Goal: Check status

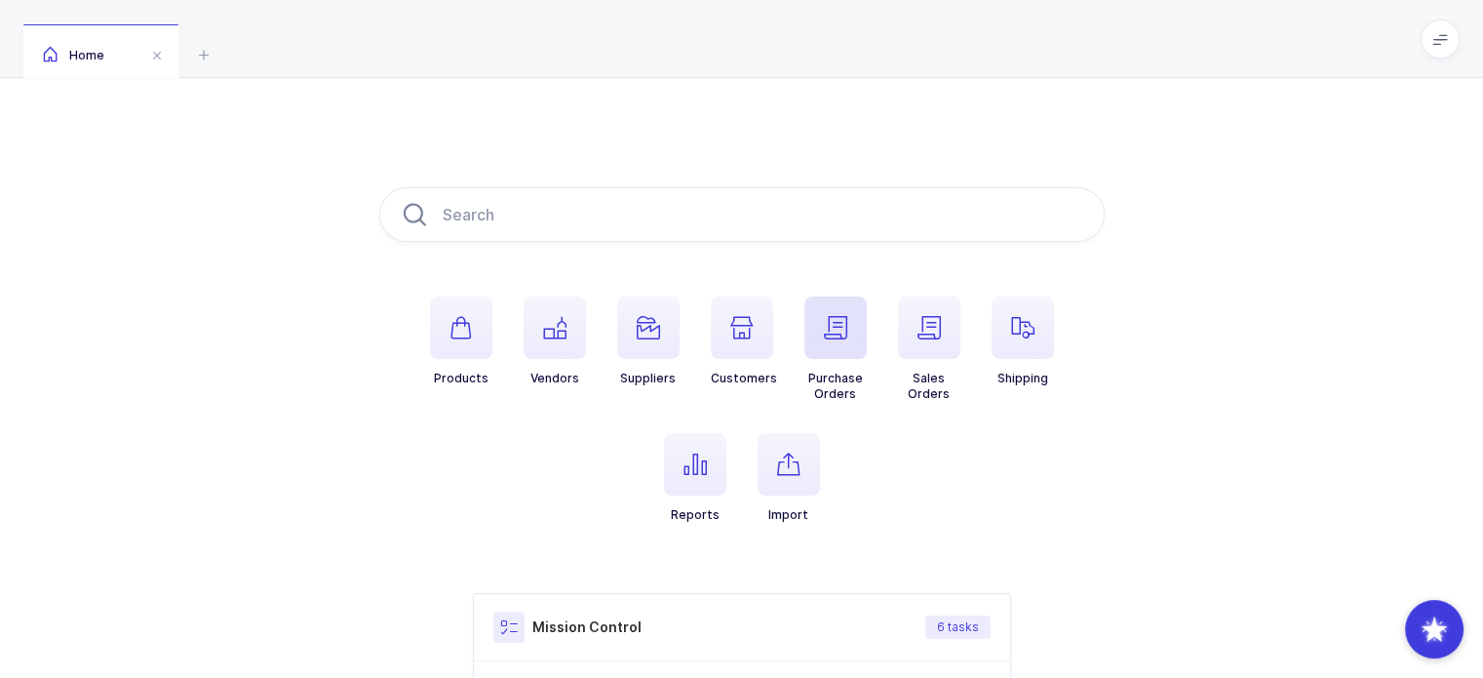
click at [828, 343] on span "button" at bounding box center [835, 327] width 62 height 62
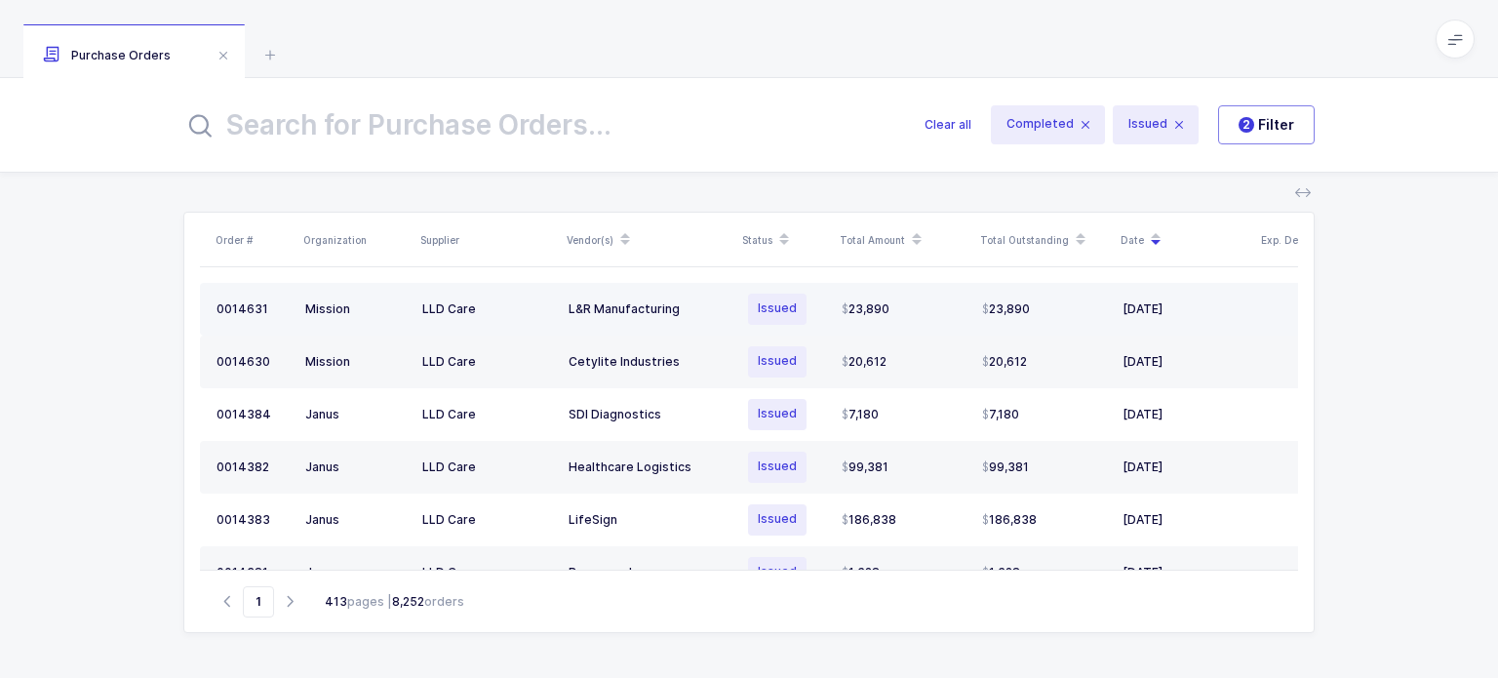
click at [626, 318] on td "L&R Manufacturing" at bounding box center [649, 309] width 176 height 53
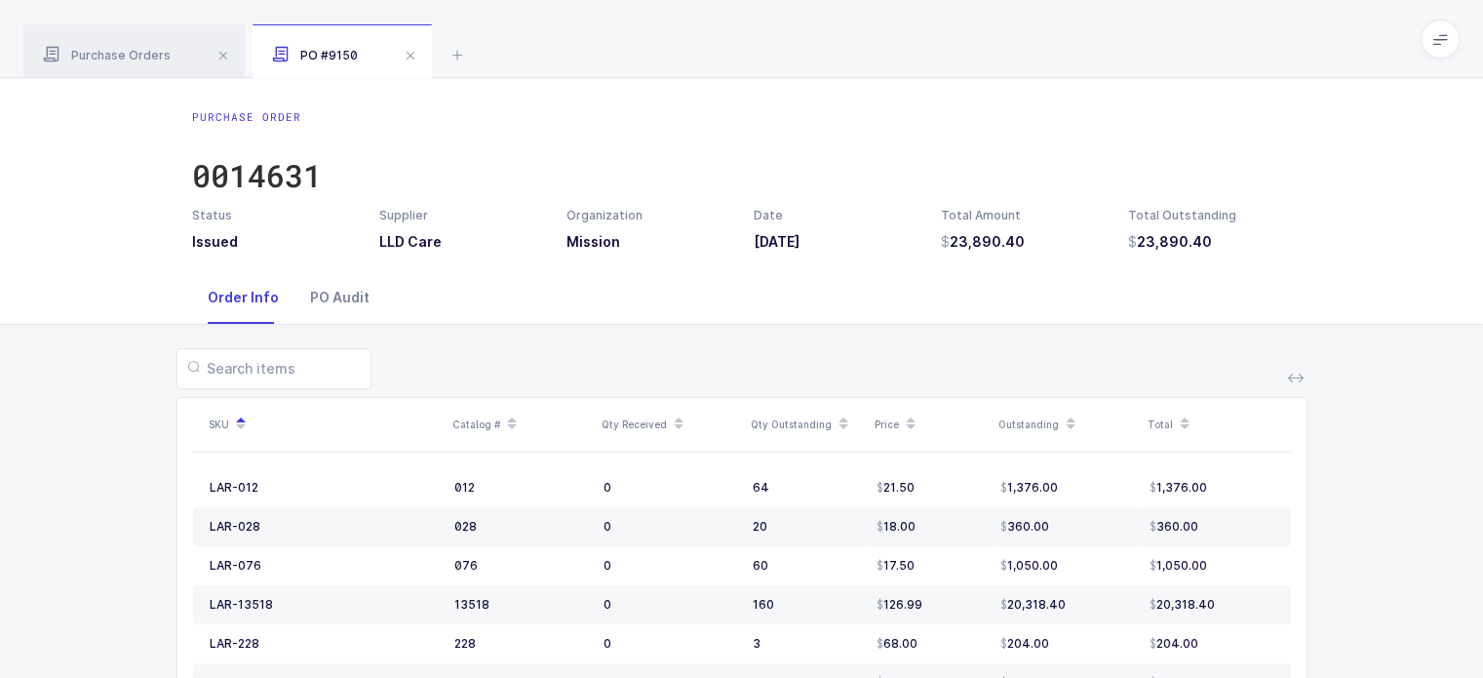
click at [314, 304] on div "PO Audit" at bounding box center [339, 297] width 91 height 53
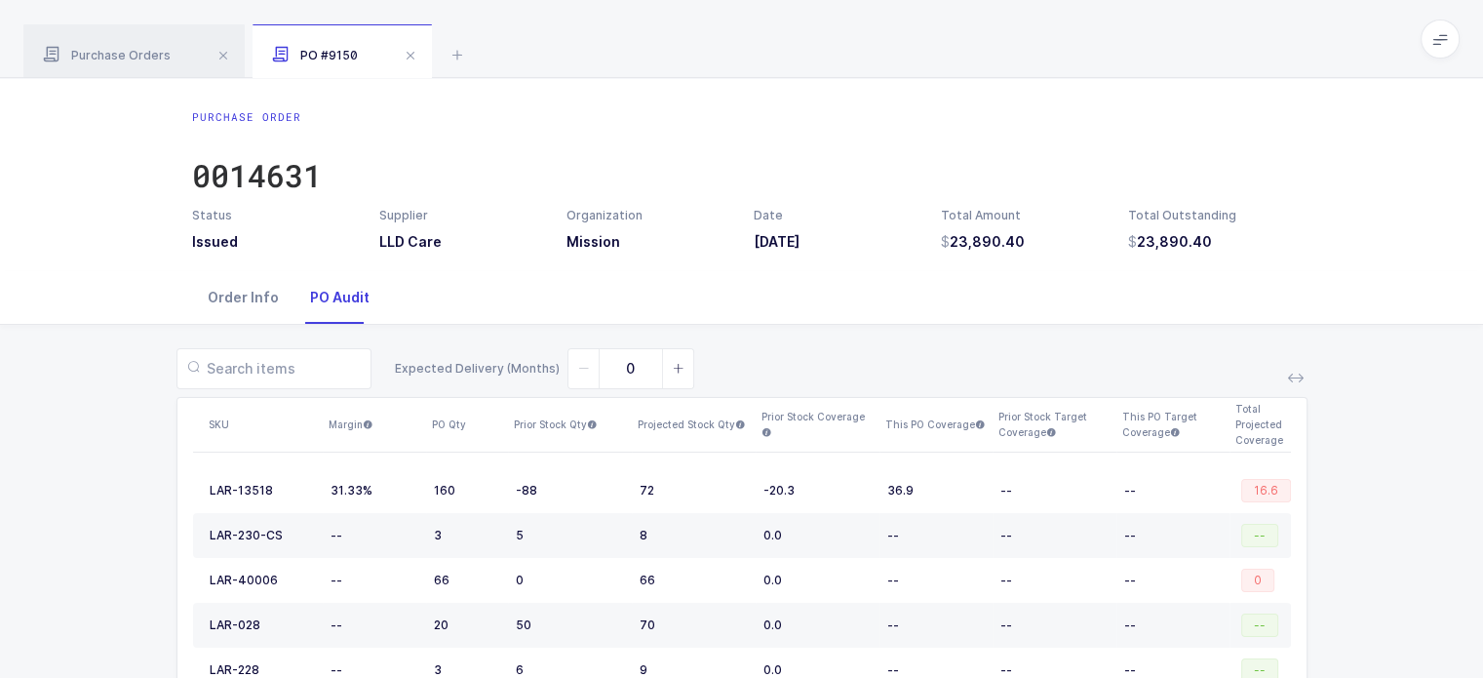
click at [253, 299] on div "Order Info" at bounding box center [243, 297] width 102 height 53
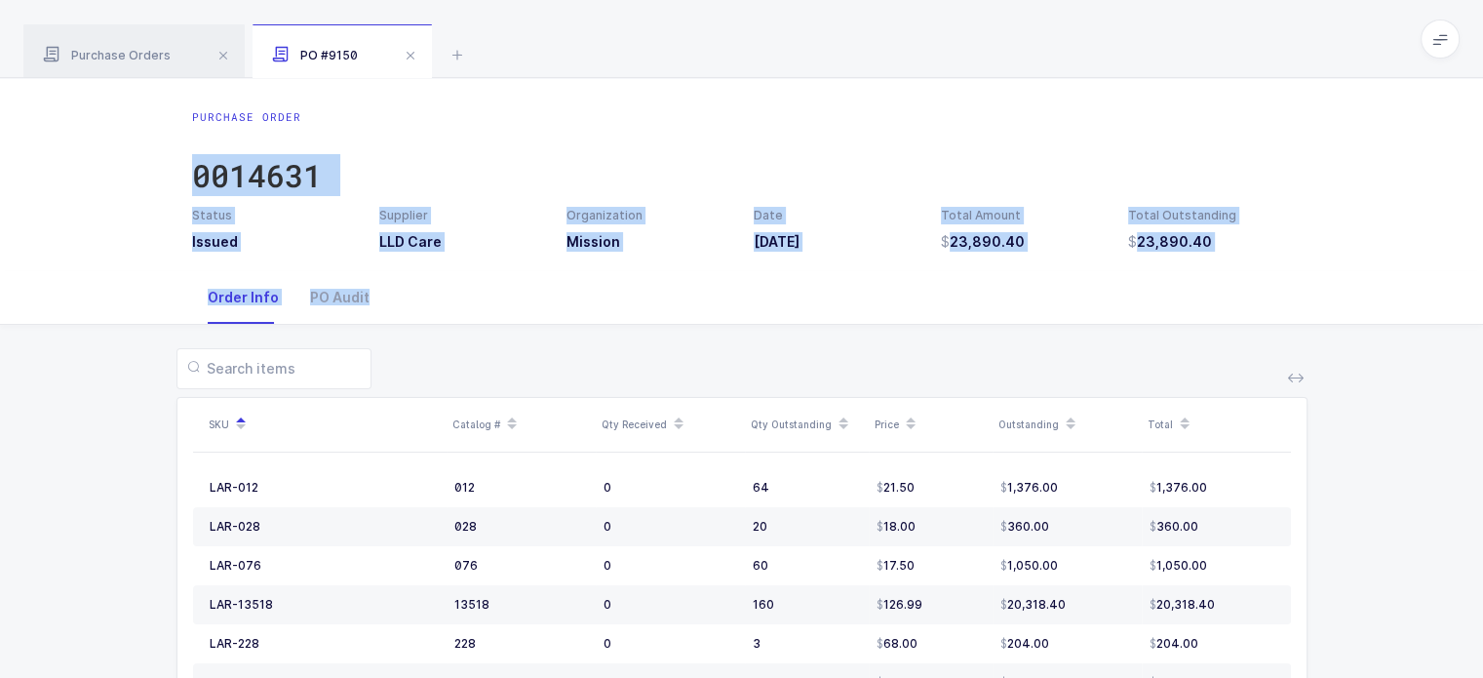
drag, startPoint x: 147, startPoint y: 159, endPoint x: 491, endPoint y: 325, distance: 382.0
click at [491, 325] on div "Purchase Order 0014631 Status Issued Supplier LLD Care Organization Mission Dat…" at bounding box center [741, 460] width 1483 height 765
click at [491, 325] on div "SKU Catalog # Qty Received Qty Outstanding Price Outstanding Total LAR-012 012 …" at bounding box center [742, 584] width 1452 height 519
drag, startPoint x: 491, startPoint y: 325, endPoint x: 499, endPoint y: 90, distance: 235.1
click at [499, 90] on div "Purchase Order 0014631 Status Issued Supplier LLD Care Organization Mission Dat…" at bounding box center [741, 460] width 1483 height 765
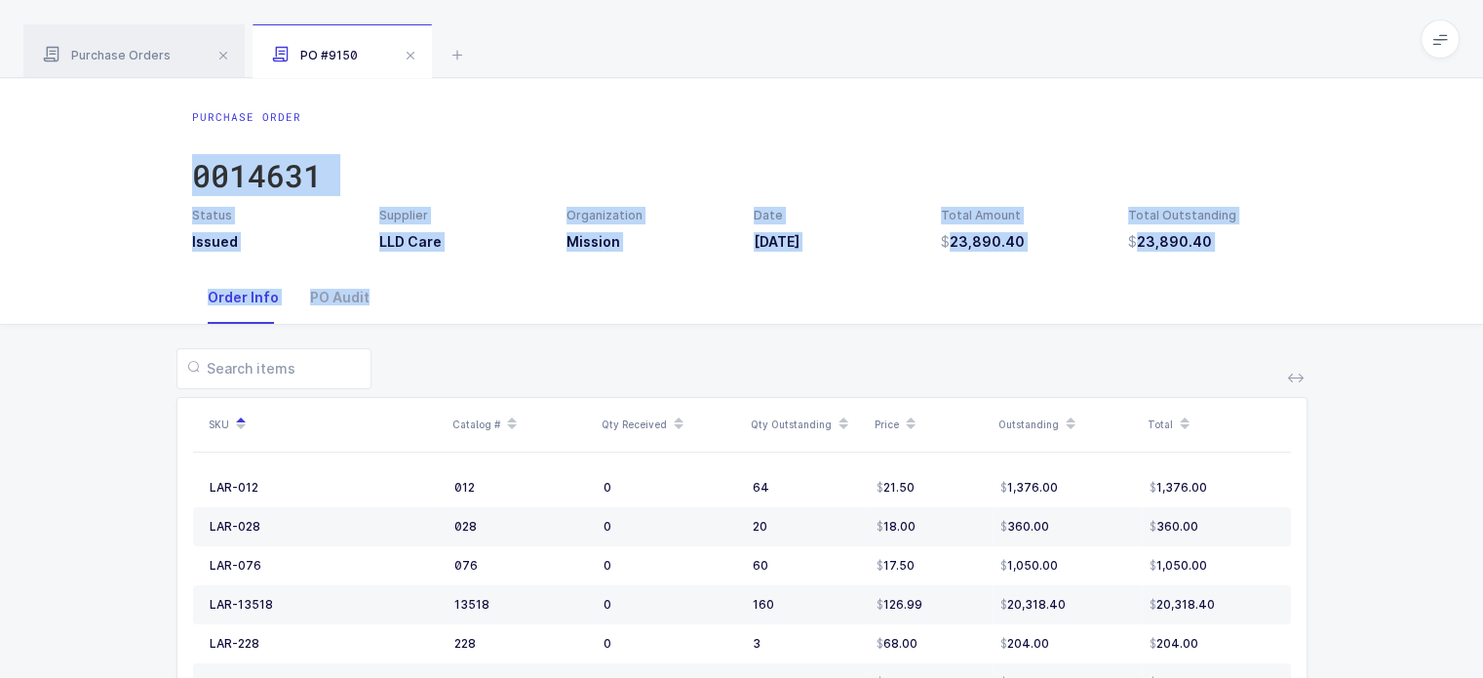
click at [499, 90] on div "Purchase Order 0014631 Status Issued Supplier LLD Care Organization Mission Dat…" at bounding box center [741, 174] width 1483 height 193
drag, startPoint x: 511, startPoint y: 331, endPoint x: 547, endPoint y: 55, distance: 278.3
click at [547, 55] on div "Purchase Orders PO #9150 Clear all Completed Issued 2 Filter Order # Organizati…" at bounding box center [741, 421] width 1483 height 843
click at [547, 55] on div "Purchase Orders PO #9150" at bounding box center [741, 39] width 1483 height 78
drag, startPoint x: 547, startPoint y: 55, endPoint x: 456, endPoint y: 375, distance: 333.4
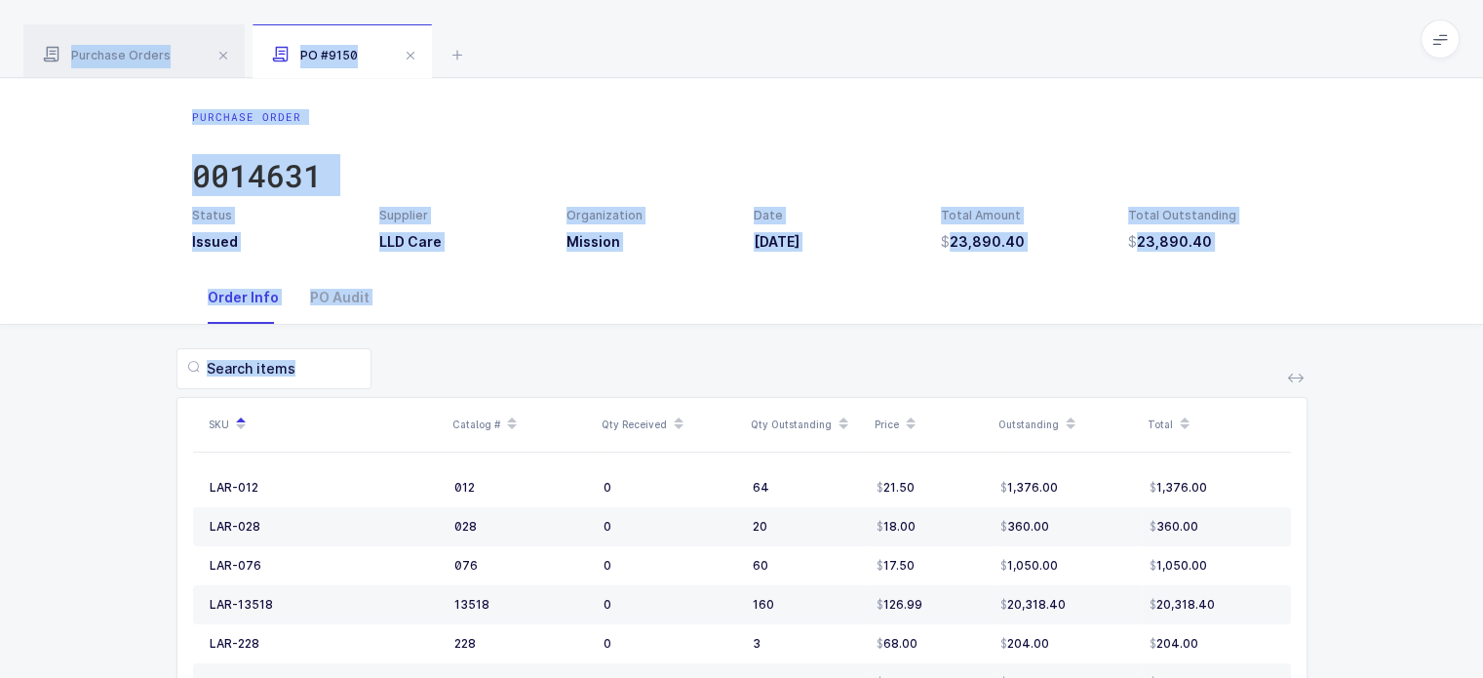
click at [456, 375] on div "Purchase Orders PO #9150 Clear all Completed Issued 2 Filter Order # Organizati…" at bounding box center [741, 421] width 1483 height 843
click at [456, 375] on div at bounding box center [741, 368] width 1131 height 41
